Goal: Information Seeking & Learning: Compare options

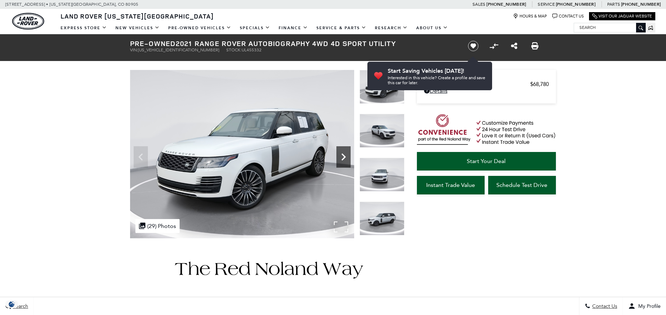
click at [342, 155] on icon "Next" at bounding box center [343, 157] width 14 height 14
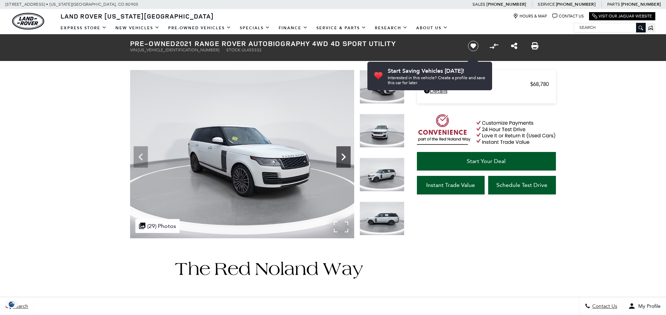
click at [342, 155] on icon "Next" at bounding box center [343, 157] width 14 height 14
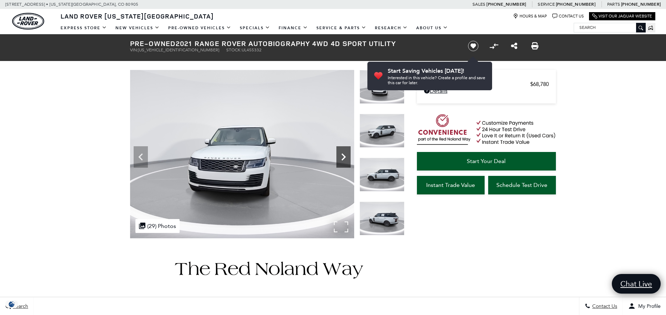
click at [342, 155] on icon "Next" at bounding box center [343, 157] width 14 height 14
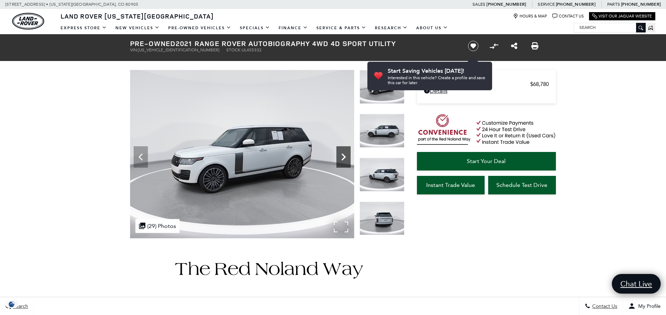
click at [342, 155] on icon "Next" at bounding box center [343, 157] width 14 height 14
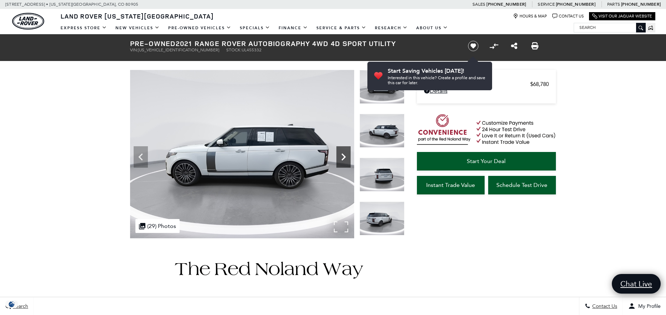
click at [342, 155] on icon "Next" at bounding box center [343, 157] width 14 height 14
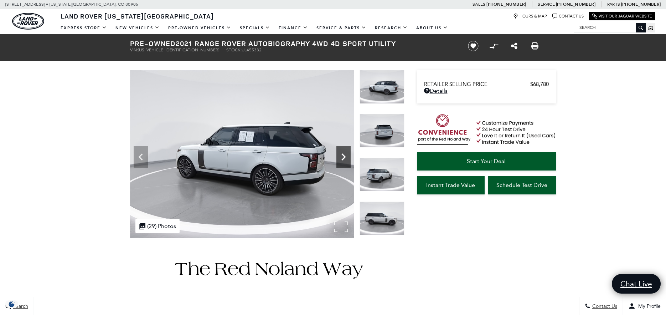
click at [342, 155] on icon "Next" at bounding box center [343, 157] width 14 height 14
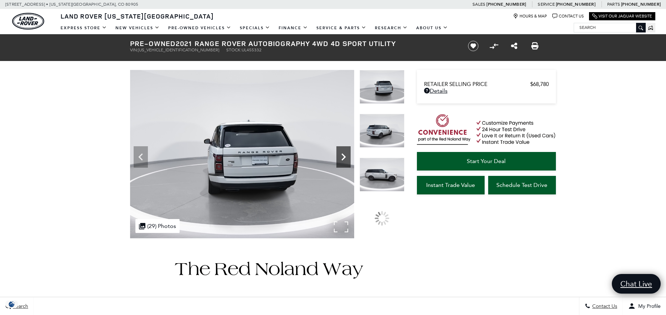
click at [342, 155] on icon "Next" at bounding box center [343, 157] width 14 height 14
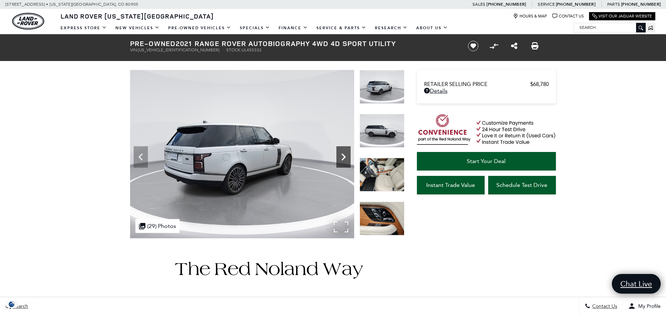
click at [342, 155] on icon "Next" at bounding box center [343, 157] width 14 height 14
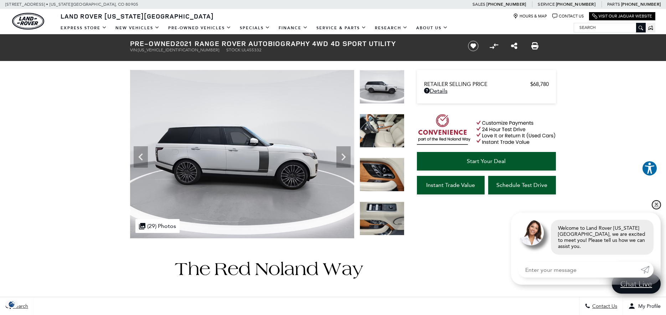
click at [654, 209] on link "✕" at bounding box center [656, 204] width 9 height 9
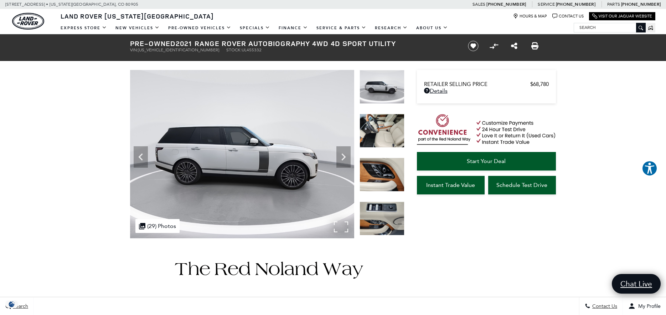
click at [268, 162] on img at bounding box center [242, 154] width 224 height 168
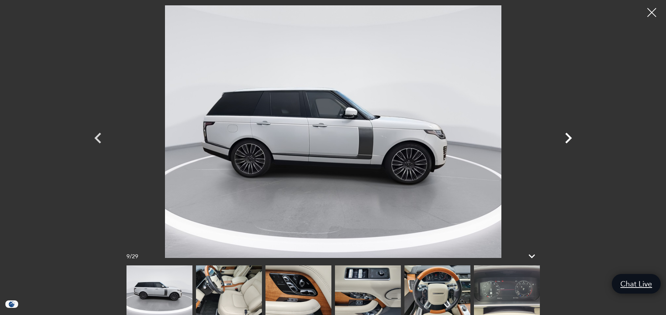
click at [563, 129] on icon "Next" at bounding box center [568, 137] width 21 height 21
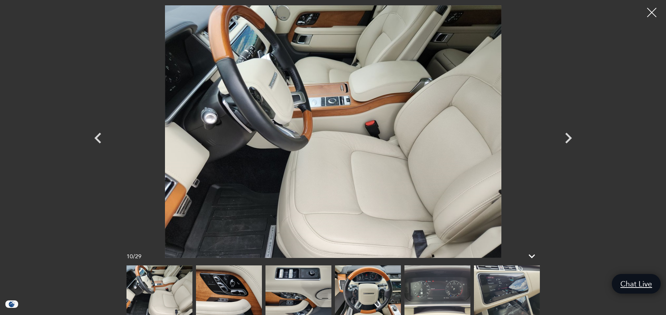
click at [654, 9] on div at bounding box center [651, 12] width 19 height 19
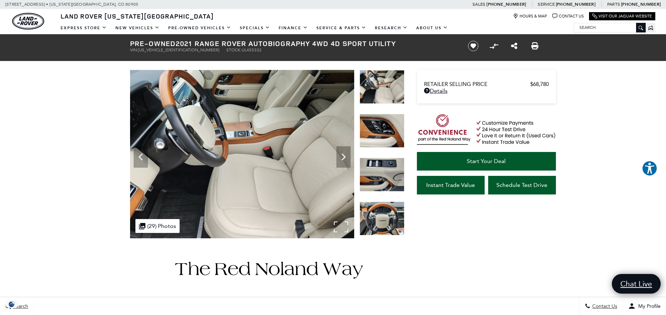
click at [165, 112] on img at bounding box center [242, 154] width 224 height 168
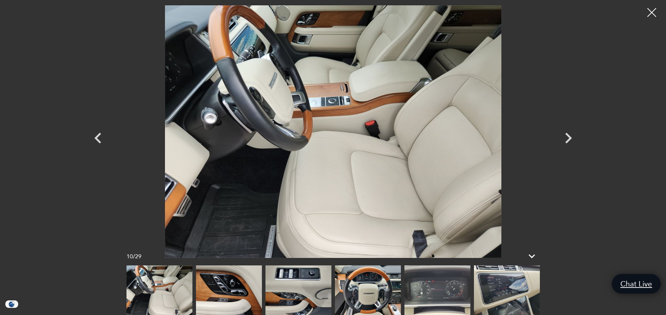
click at [406, 278] on img at bounding box center [437, 290] width 66 height 50
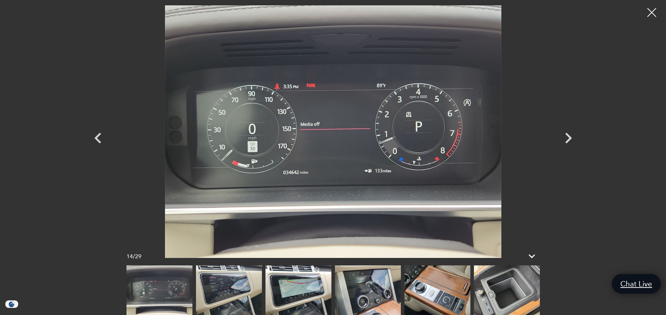
click at [405, 279] on img at bounding box center [437, 290] width 66 height 50
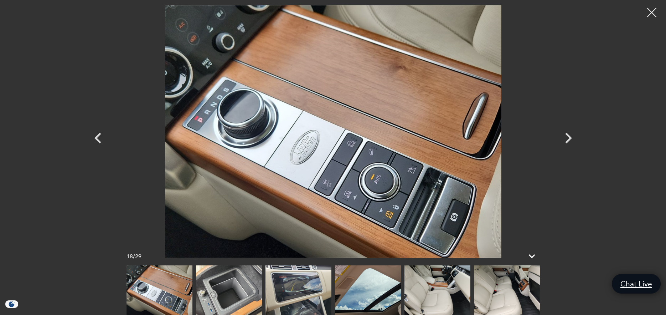
click at [649, 10] on div at bounding box center [651, 12] width 19 height 19
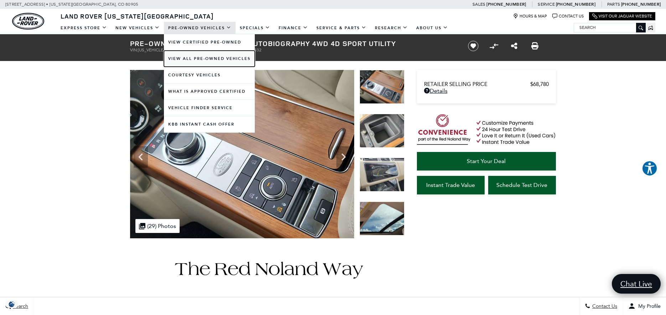
click at [189, 62] on link "View All Pre-Owned Vehicles" at bounding box center [209, 59] width 91 height 16
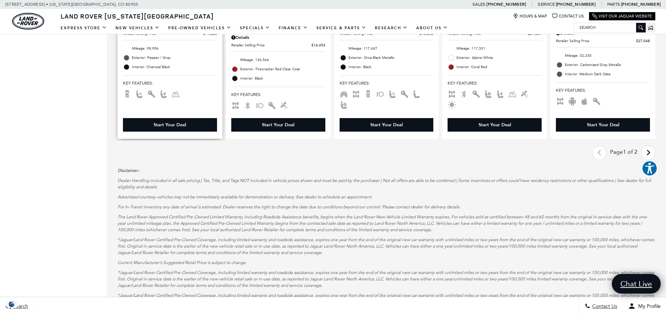
scroll to position [1105, 0]
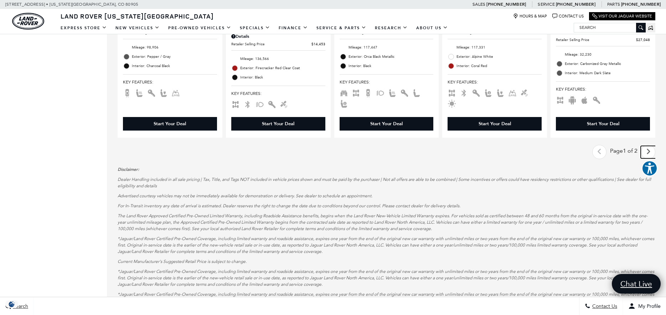
click at [649, 154] on link "Next - Page" at bounding box center [648, 152] width 15 height 12
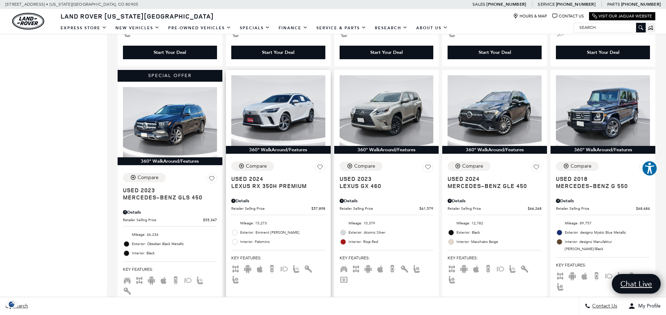
scroll to position [641, 0]
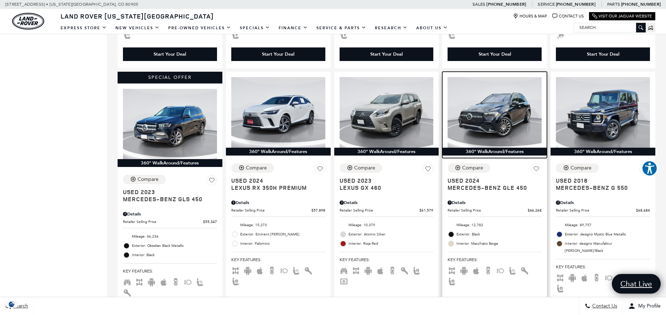
click at [509, 124] on img at bounding box center [495, 112] width 94 height 71
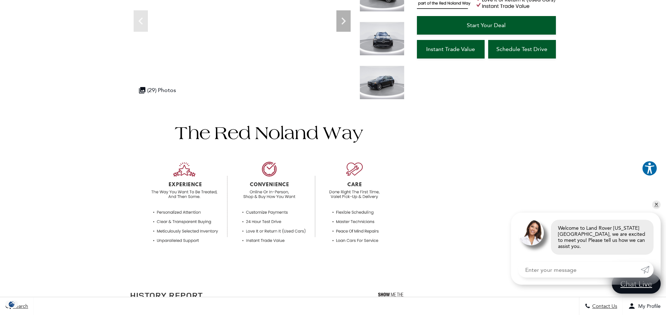
scroll to position [143, 0]
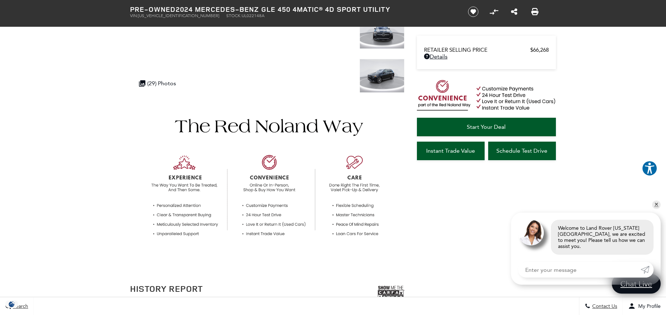
click at [375, 84] on img at bounding box center [381, 76] width 45 height 34
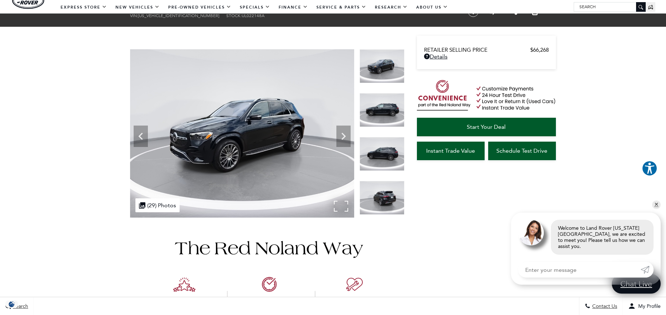
scroll to position [0, 0]
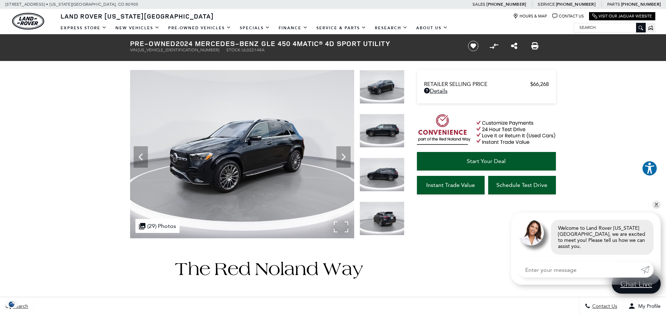
click at [277, 164] on img at bounding box center [242, 154] width 224 height 168
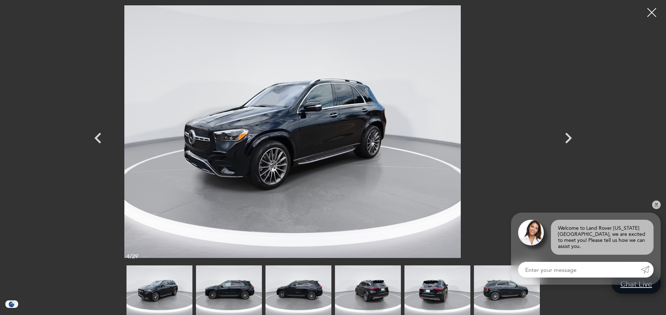
click at [357, 139] on img at bounding box center [293, 131] width 428 height 252
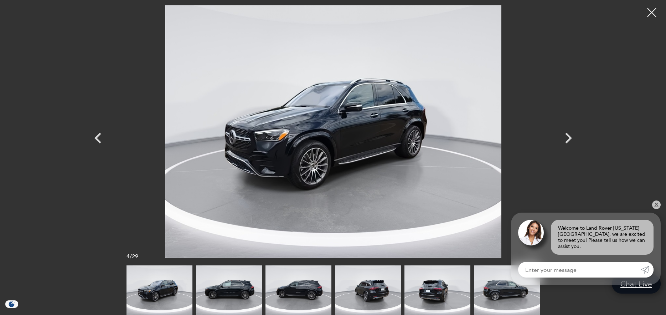
click at [179, 106] on img at bounding box center [333, 131] width 428 height 252
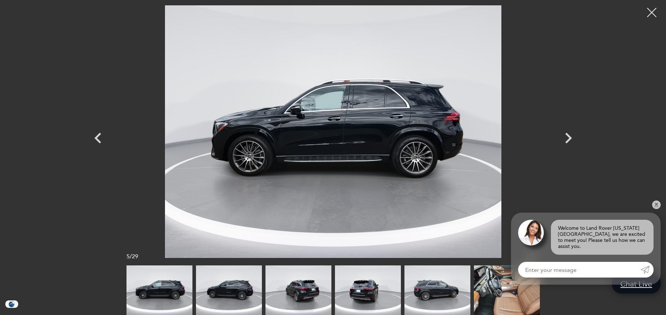
click at [650, 14] on div at bounding box center [651, 12] width 19 height 19
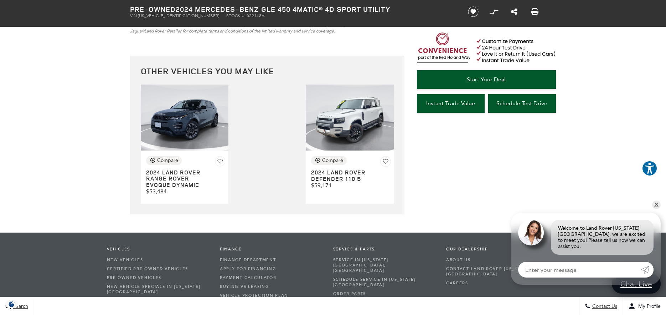
scroll to position [2922, 0]
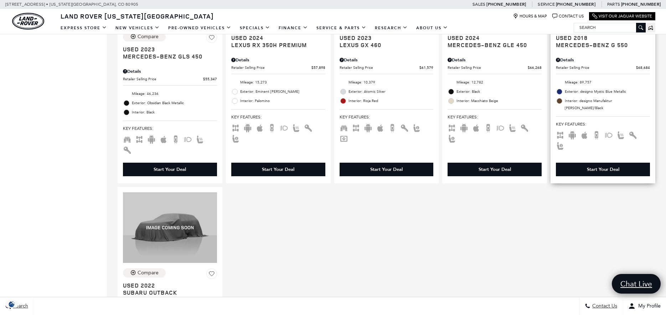
scroll to position [606, 0]
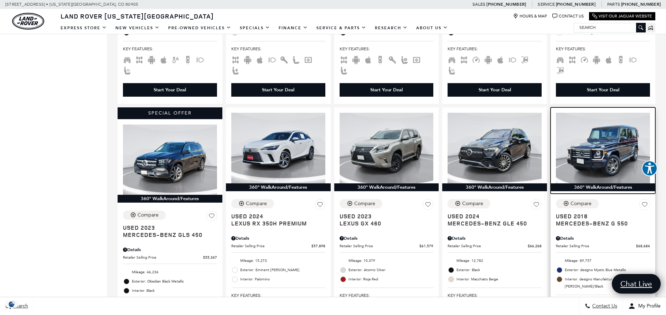
click at [609, 124] on img at bounding box center [603, 148] width 94 height 71
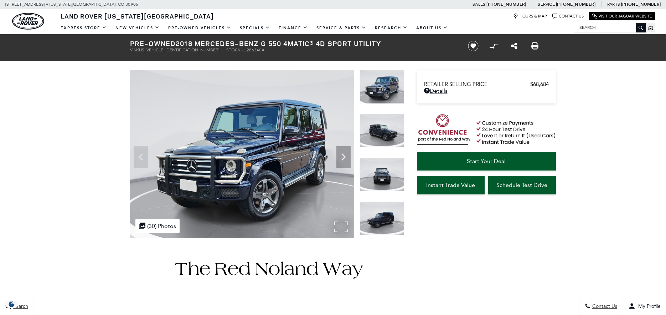
click at [257, 179] on img at bounding box center [242, 154] width 224 height 168
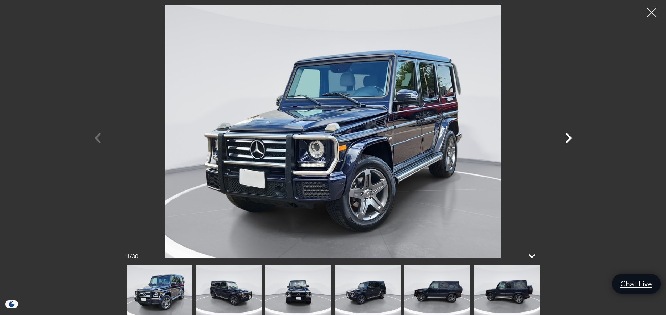
click at [562, 136] on icon "Next" at bounding box center [568, 137] width 21 height 21
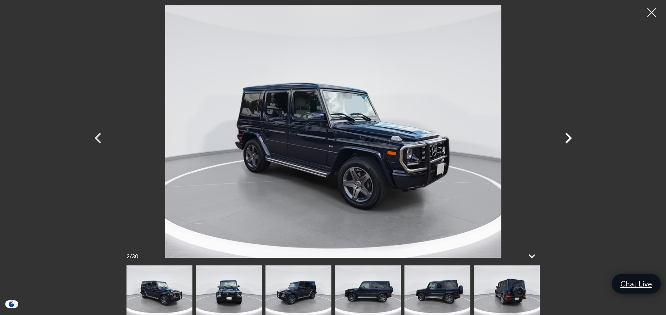
click at [562, 136] on icon "Next" at bounding box center [568, 137] width 21 height 21
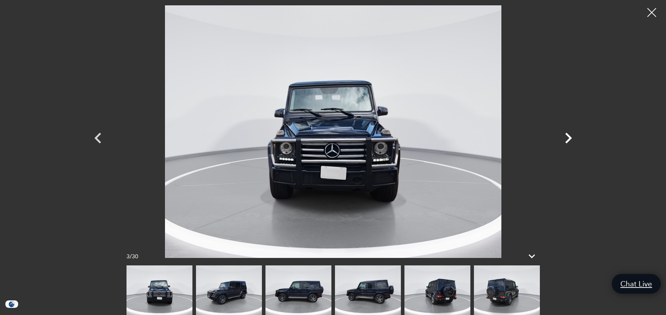
click at [562, 136] on icon "Next" at bounding box center [568, 137] width 21 height 21
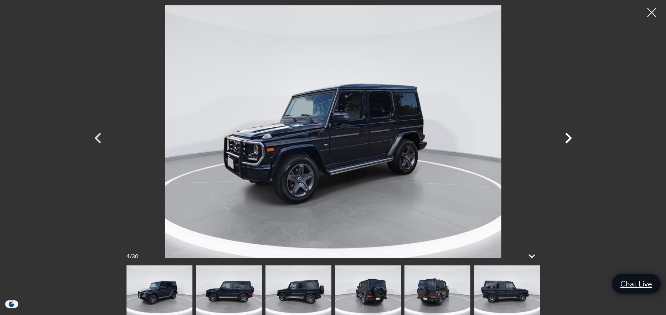
click at [562, 136] on icon "Next" at bounding box center [568, 137] width 21 height 21
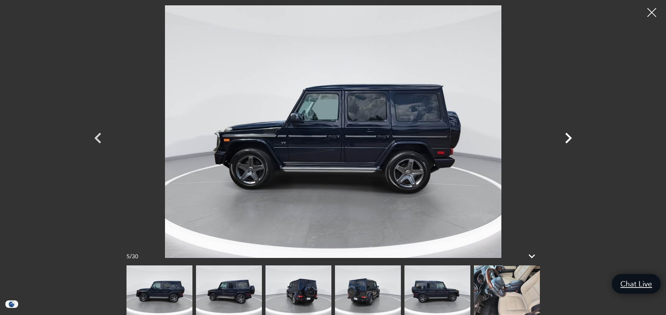
click at [562, 136] on icon "Next" at bounding box center [568, 137] width 21 height 21
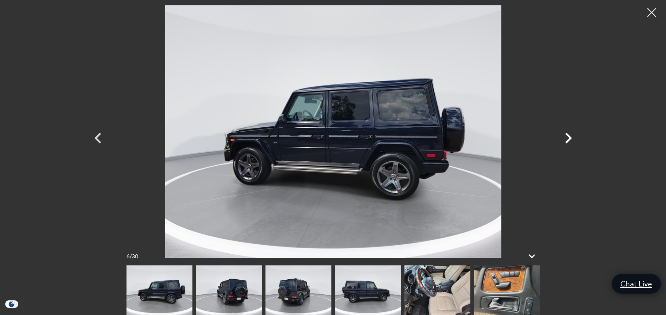
click at [562, 136] on icon "Next" at bounding box center [568, 137] width 21 height 21
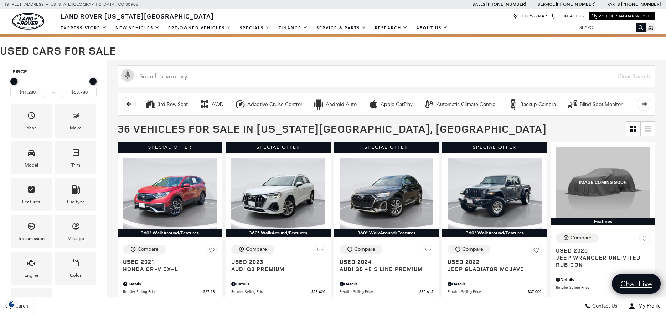
scroll to position [36, 0]
